Goal: Task Accomplishment & Management: Use online tool/utility

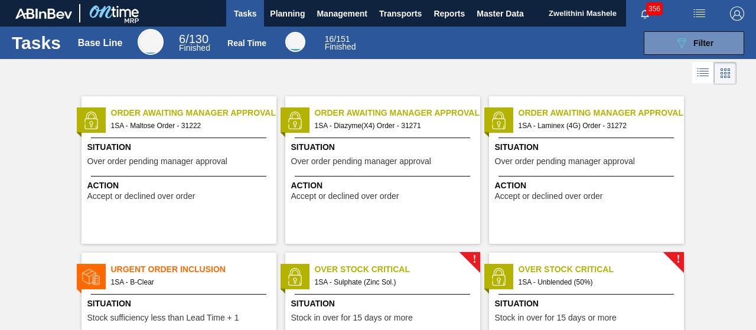
click at [236, 149] on span "Situation" at bounding box center [180, 147] width 186 height 12
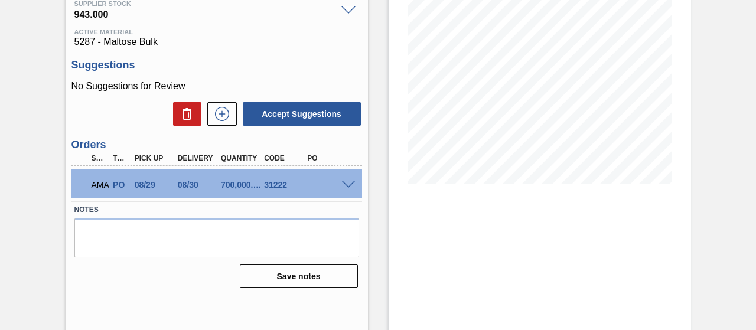
scroll to position [177, 0]
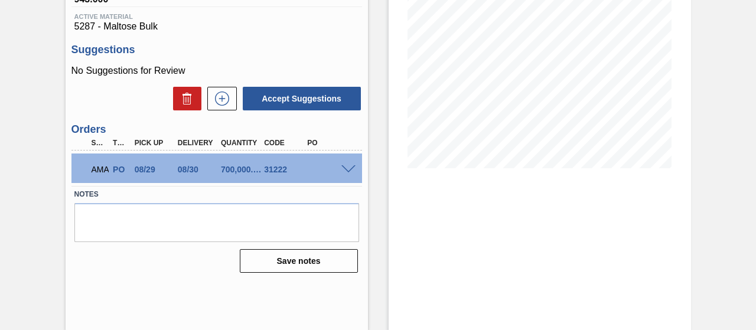
click at [307, 172] on div "31222" at bounding box center [284, 169] width 47 height 9
click at [344, 174] on div "AMA PO 08/29 08/30 700,000.000 31222" at bounding box center [216, 169] width 291 height 30
click at [345, 171] on span at bounding box center [348, 169] width 14 height 9
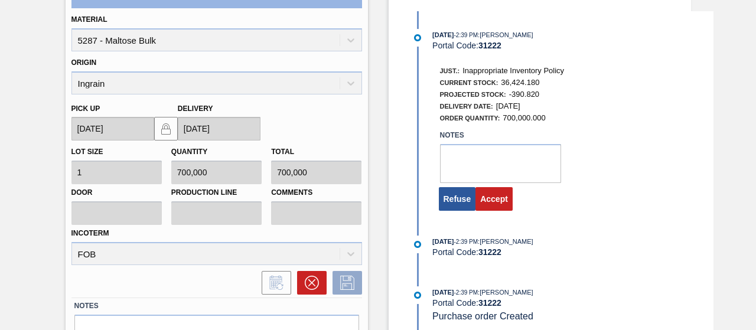
scroll to position [353, 0]
click at [490, 202] on button "Accept" at bounding box center [493, 199] width 37 height 24
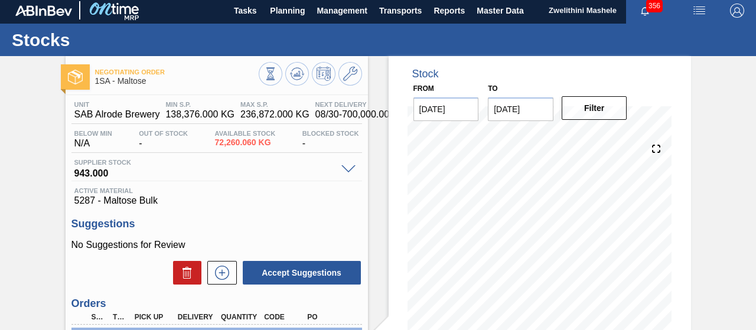
scroll to position [0, 0]
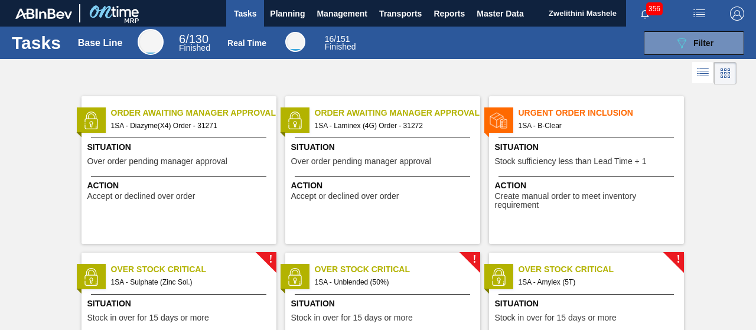
click at [236, 159] on div "Situation Over order pending manager approval" at bounding box center [180, 155] width 186 height 29
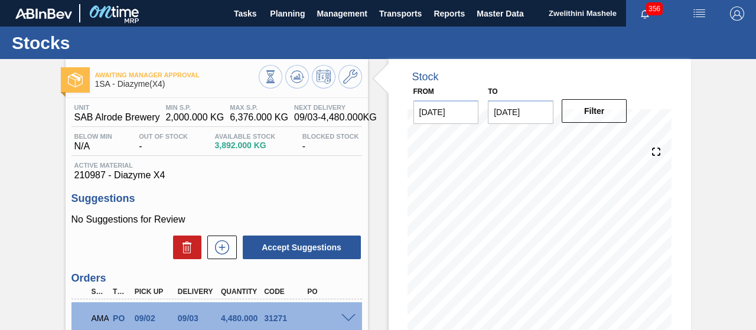
click at [345, 323] on div "AMA PO 09/02 09/03 4,480.000 31271" at bounding box center [216, 317] width 291 height 30
click at [346, 318] on span at bounding box center [348, 318] width 14 height 9
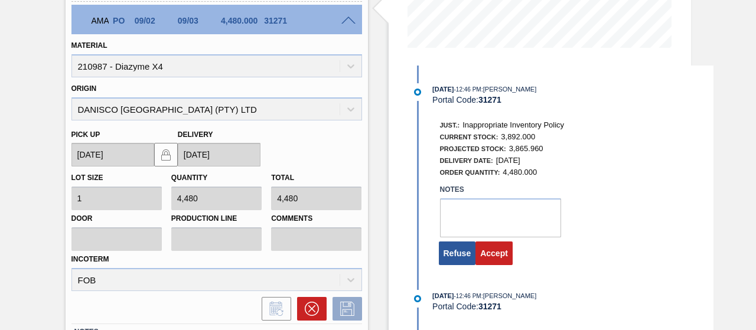
scroll to position [308, 0]
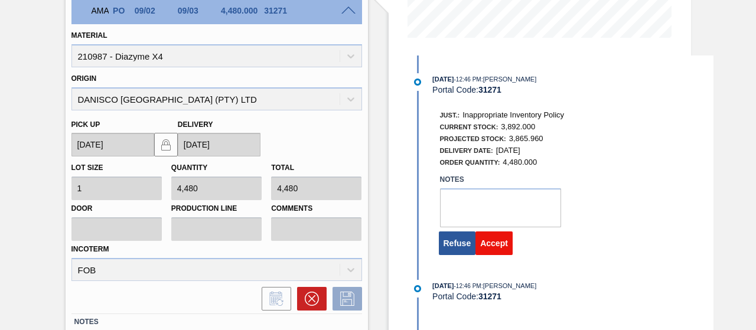
click at [498, 249] on button "Accept" at bounding box center [493, 244] width 37 height 24
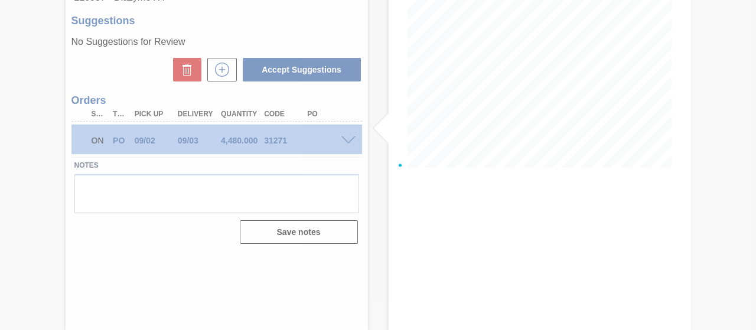
scroll to position [177, 0]
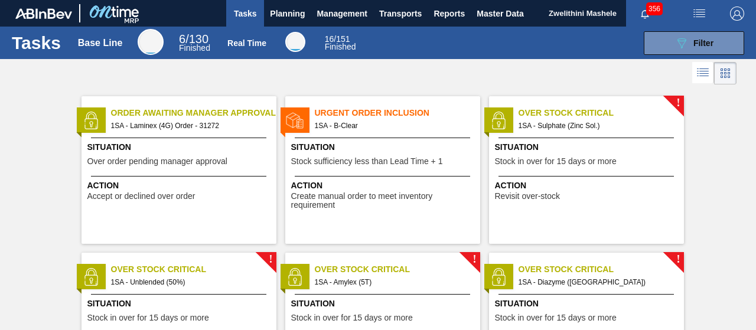
click at [200, 139] on div "Order Awaiting Manager Approval 1SA - Laminex (4G) Order - 31272 Situation Over…" at bounding box center [178, 170] width 195 height 148
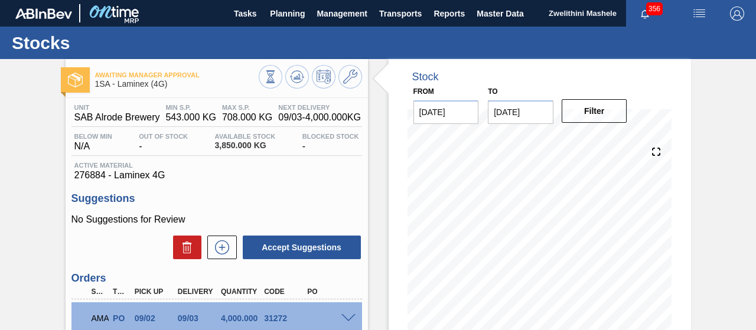
click at [346, 321] on span at bounding box center [348, 318] width 14 height 9
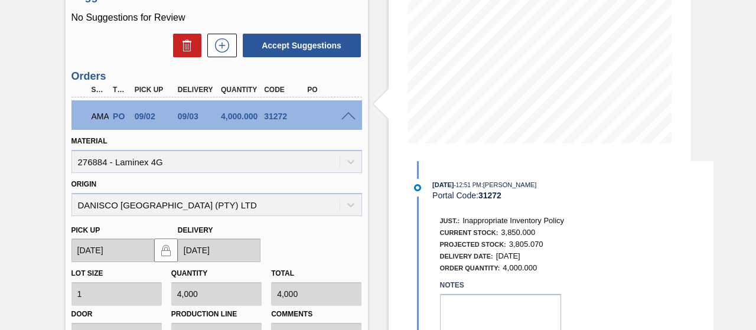
scroll to position [242, 0]
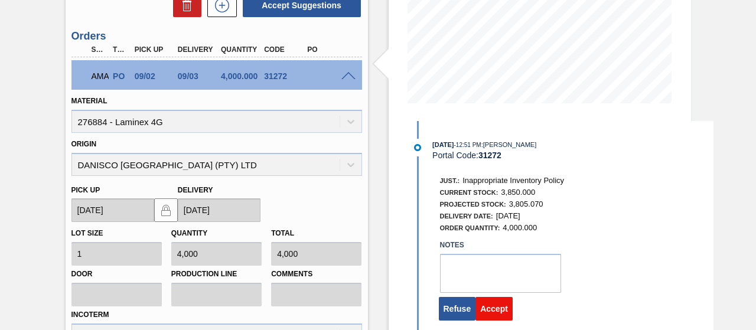
click at [493, 311] on button "Accept" at bounding box center [493, 309] width 37 height 24
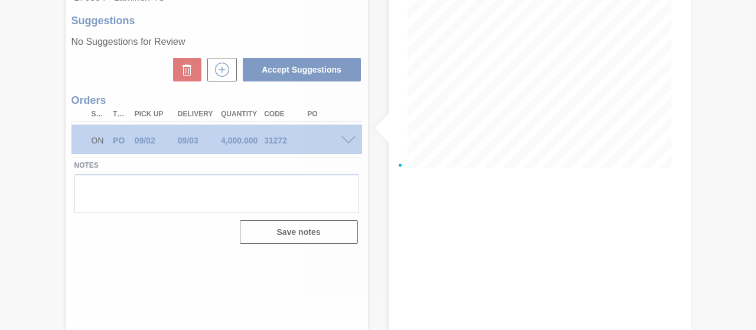
scroll to position [177, 0]
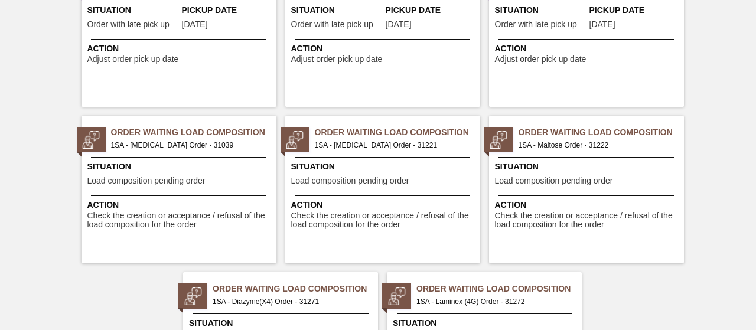
scroll to position [627, 0]
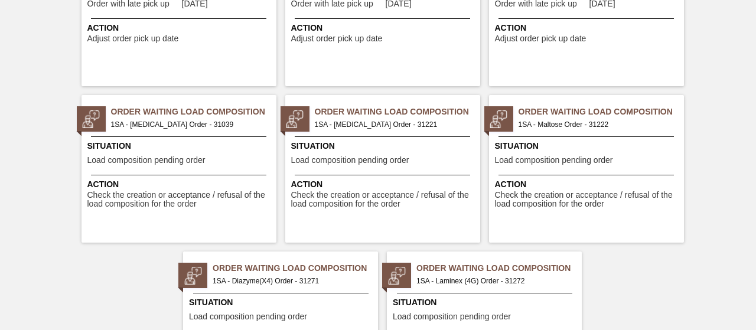
click at [240, 178] on span "Action" at bounding box center [180, 184] width 186 height 12
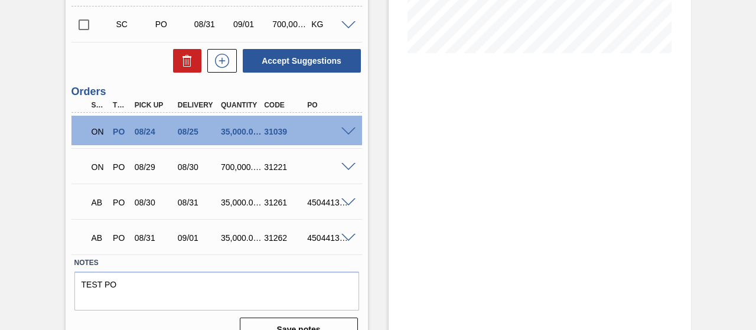
scroll to position [295, 0]
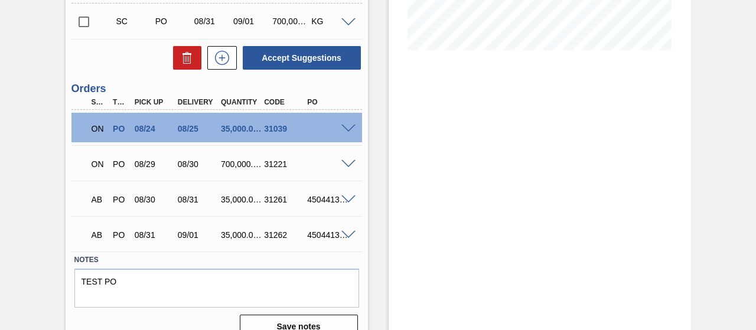
click at [351, 128] on span at bounding box center [348, 129] width 14 height 9
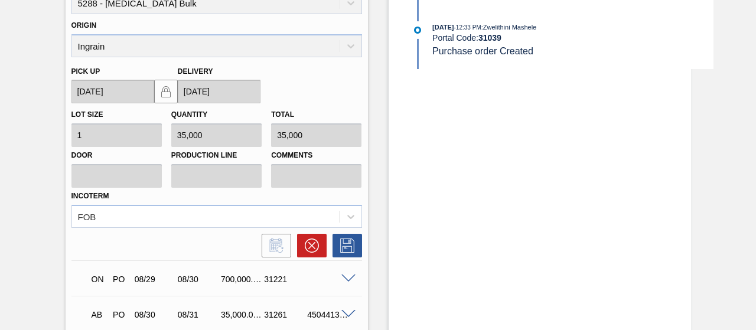
scroll to position [480, 0]
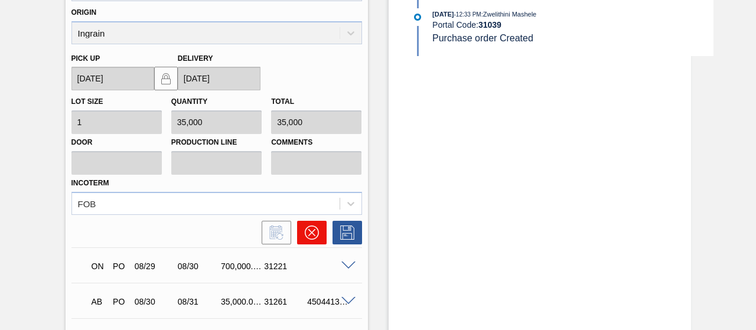
click at [312, 235] on icon at bounding box center [312, 233] width 14 height 14
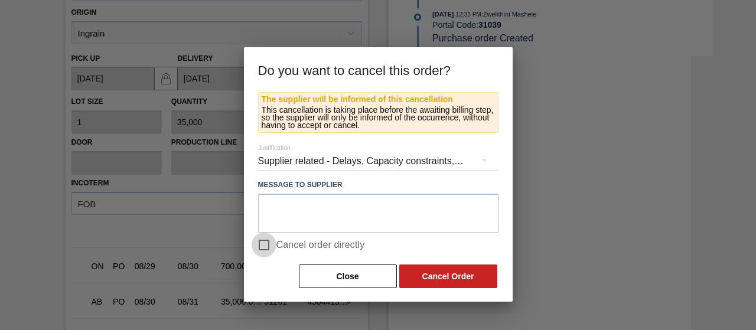
click at [266, 245] on input "Cancel order directly" at bounding box center [264, 245] width 25 height 25
checkbox input "true"
click at [447, 279] on button "Cancel Order" at bounding box center [448, 277] width 98 height 24
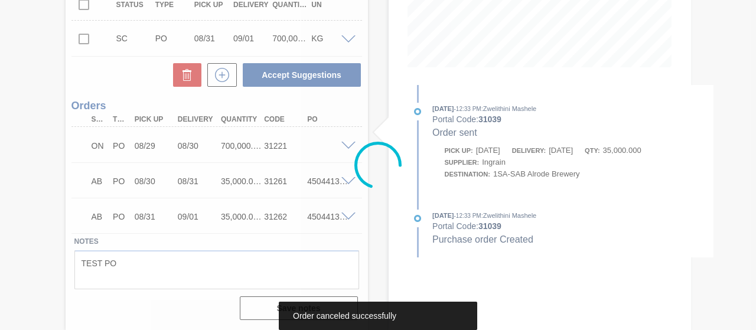
scroll to position [158, 0]
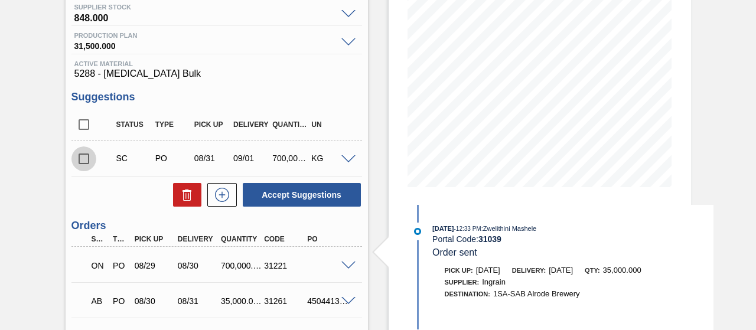
click at [80, 159] on input "checkbox" at bounding box center [83, 158] width 25 height 25
click at [348, 158] on span at bounding box center [348, 159] width 14 height 9
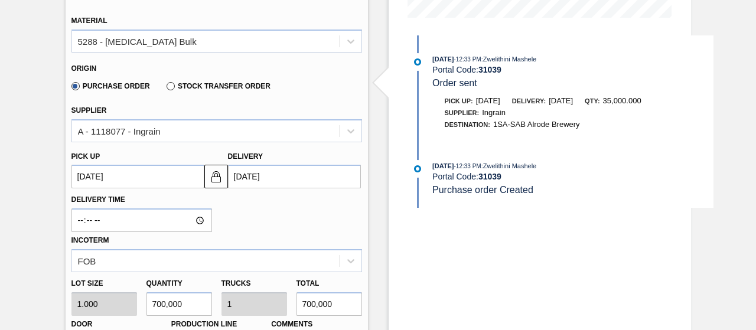
scroll to position [331, 0]
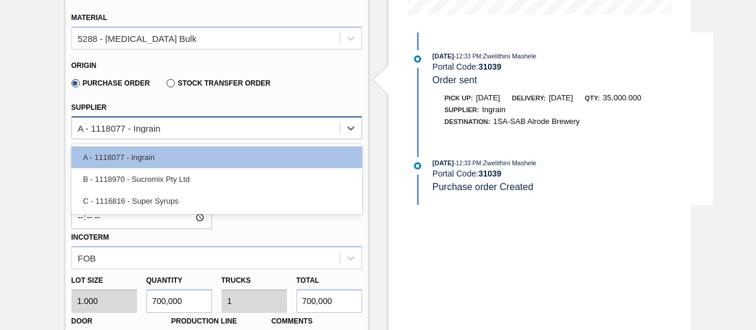
click at [233, 136] on div "A - 1118077 - Ingrain" at bounding box center [206, 127] width 268 height 17
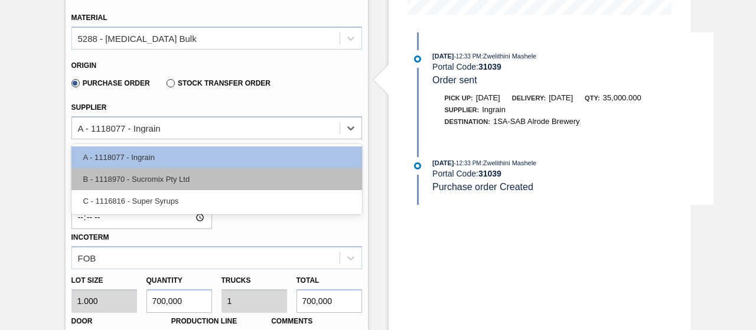
click at [204, 180] on div "B - 1118970 - Sucromix Pty Ltd" at bounding box center [216, 179] width 291 height 22
checkbox input "false"
type input "21.875"
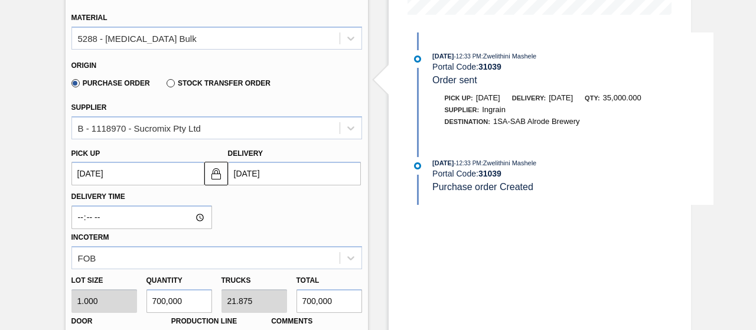
click at [165, 302] on input "700,000" at bounding box center [179, 301] width 66 height 24
type input "70,000"
type input "2.188"
type input "70,000"
type input "7,000"
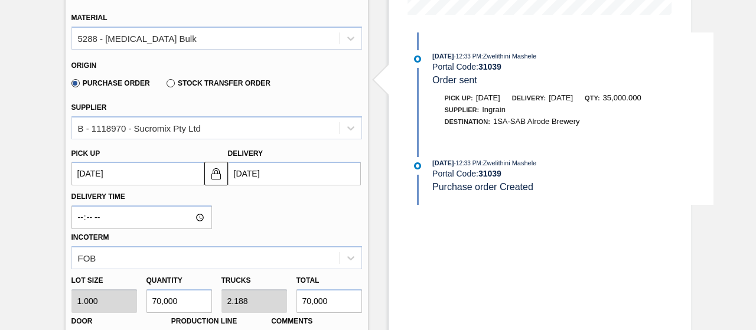
type input "0.219"
type input "7,000"
type input "0"
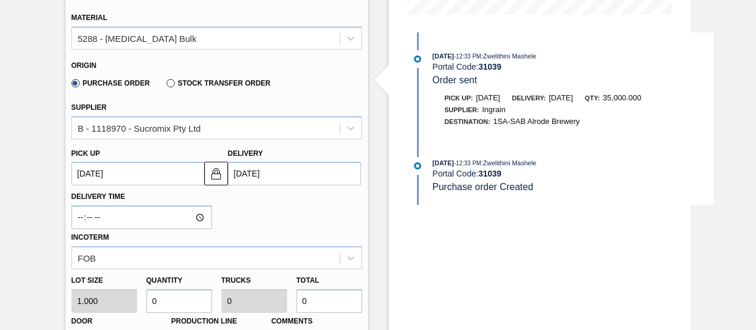
type input "30"
type input "0.001"
type input "30"
type input "350"
type input "0.011"
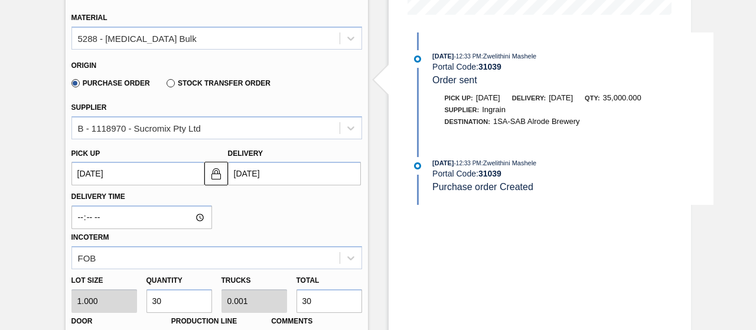
type input "350"
type input "3,500"
type input "0.109"
type input "3,500"
type input "35,000"
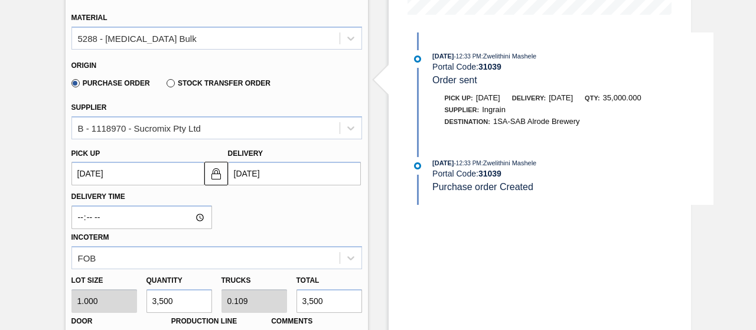
type input "1.094"
type input "35,000"
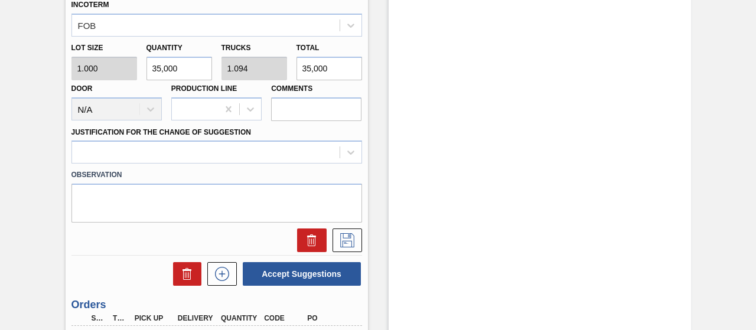
scroll to position [567, 0]
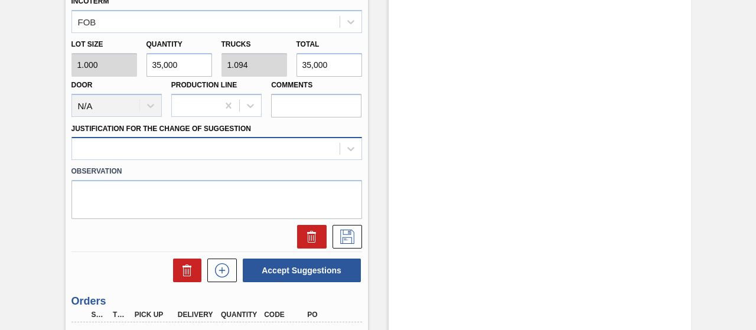
type input "35,000"
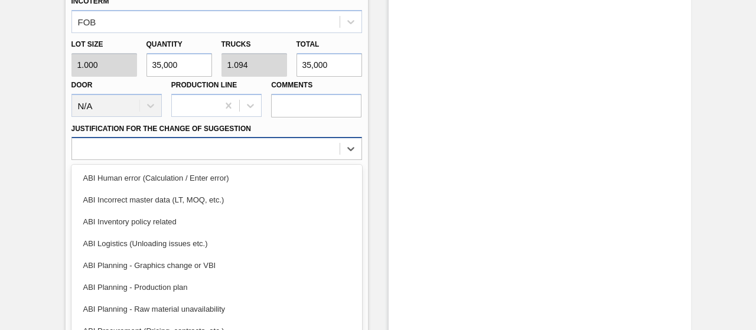
scroll to position [585, 0]
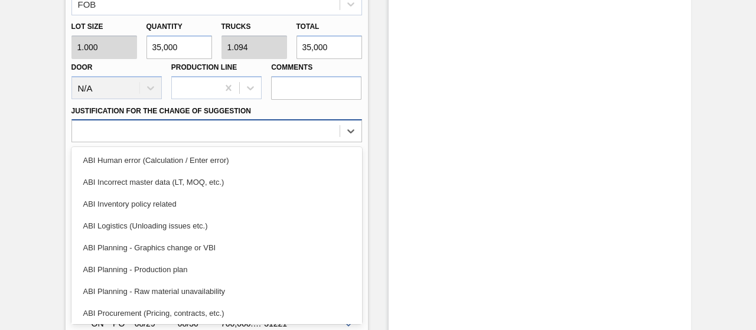
click at [300, 142] on div "option ABI Human error (Calculation / Enter error) focused, 1 of 18. 18 results…" at bounding box center [216, 130] width 291 height 23
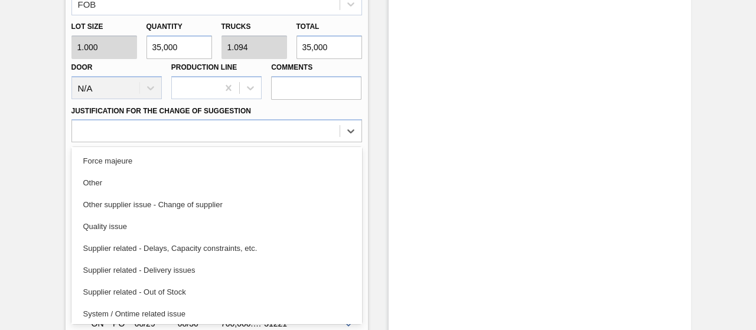
scroll to position [220, 0]
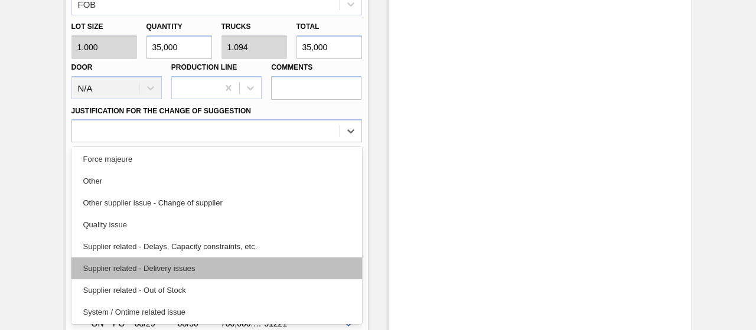
click at [316, 273] on div "Supplier related - Delivery issues" at bounding box center [216, 268] width 291 height 22
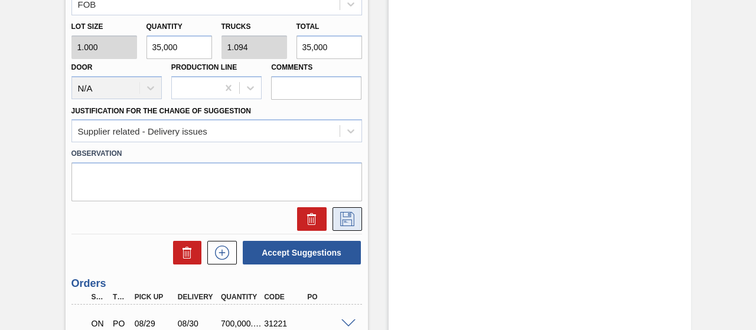
click at [341, 226] on icon at bounding box center [347, 219] width 19 height 14
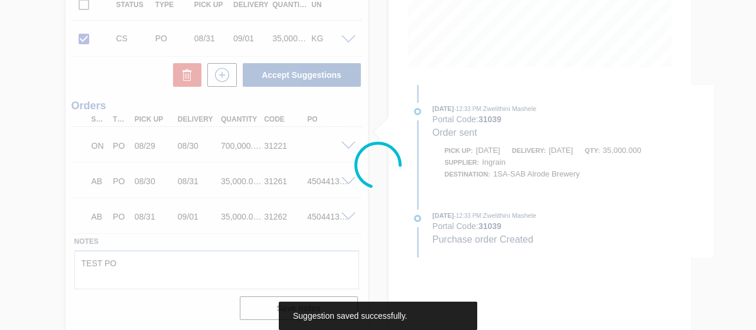
scroll to position [279, 0]
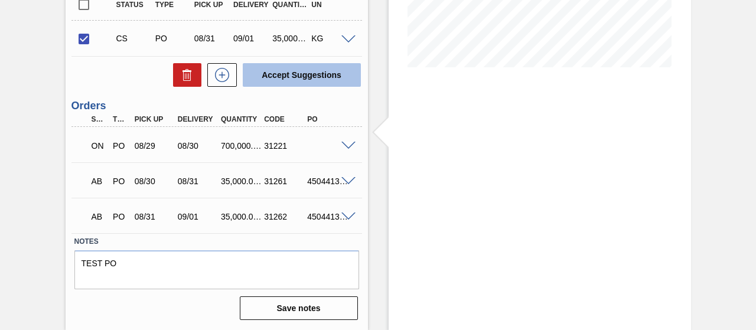
click at [315, 75] on button "Accept Suggestions" at bounding box center [302, 75] width 118 height 24
checkbox input "false"
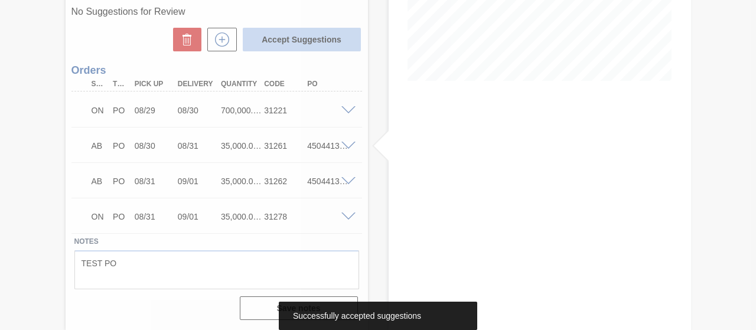
scroll to position [251, 0]
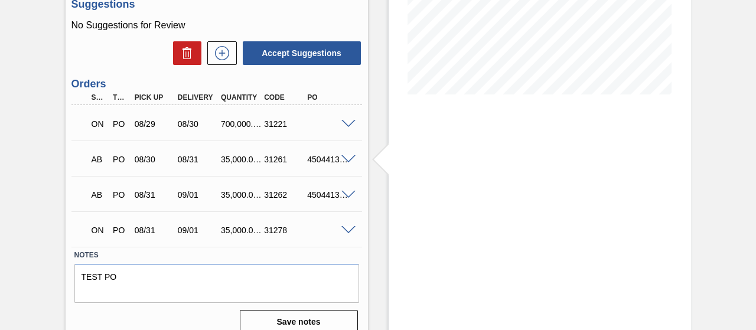
click at [347, 230] on span at bounding box center [348, 230] width 14 height 9
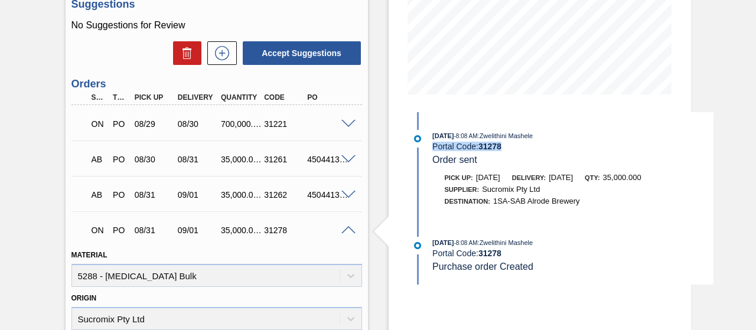
drag, startPoint x: 502, startPoint y: 146, endPoint x: 429, endPoint y: 143, distance: 72.7
click at [429, 143] on div "[DATE] 8:08 AM : Zwelithini Mashele Portal Code: 31278 Order sent" at bounding box center [561, 148] width 304 height 36
copy div "Portal Code: 31278"
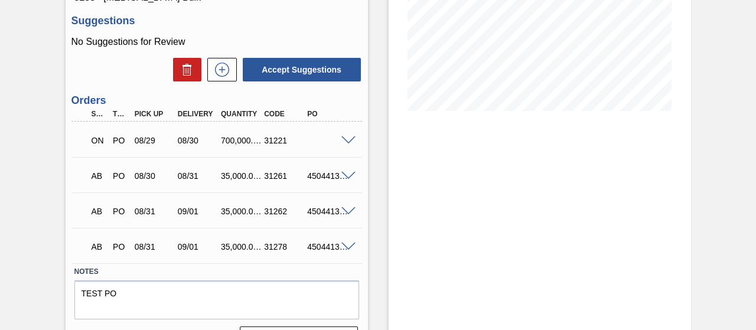
scroll to position [236, 0]
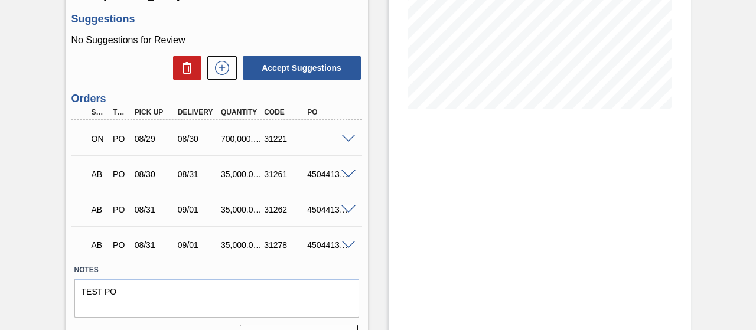
click at [346, 245] on span at bounding box center [348, 245] width 14 height 9
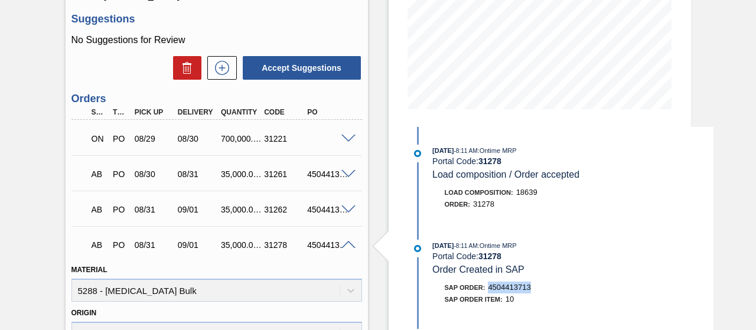
drag, startPoint x: 534, startPoint y: 288, endPoint x: 488, endPoint y: 288, distance: 46.1
click at [488, 288] on div "SAP Order: 4504413713" at bounding box center [573, 288] width 281 height 12
copy span "4504413713"
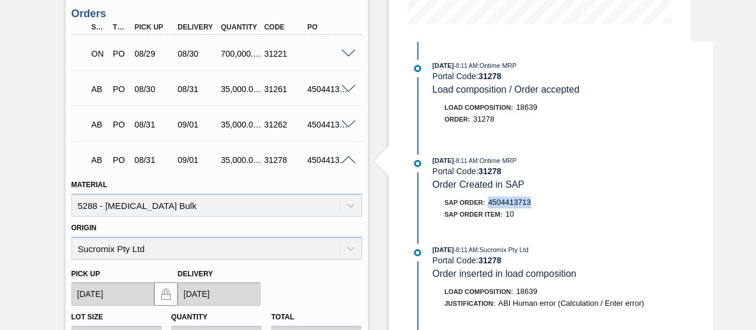
scroll to position [325, 0]
